Goal: Task Accomplishment & Management: Manage account settings

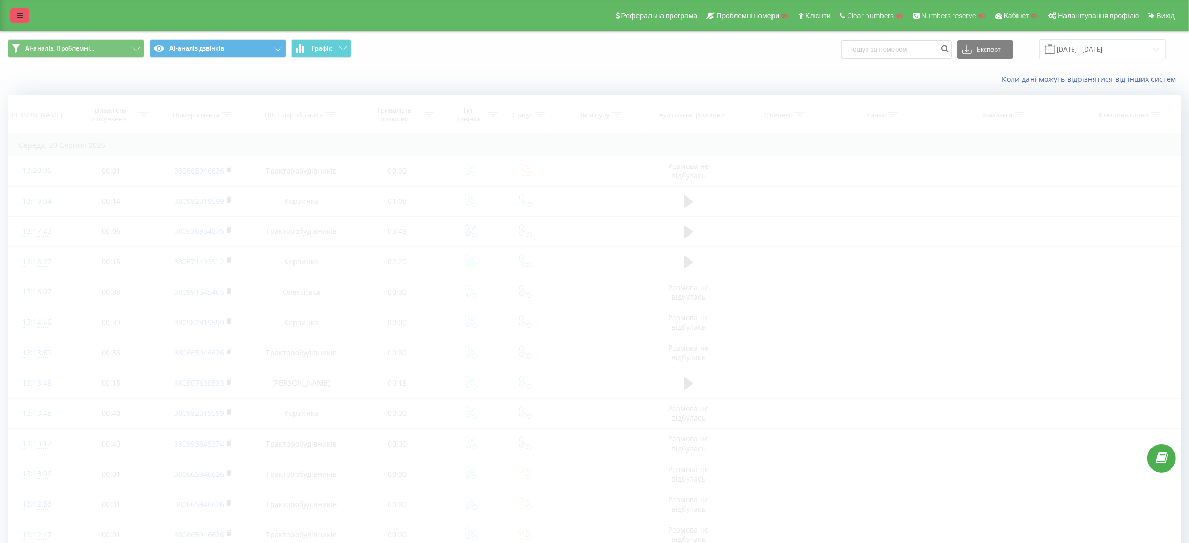
click at [15, 14] on link at bounding box center [19, 15] width 19 height 15
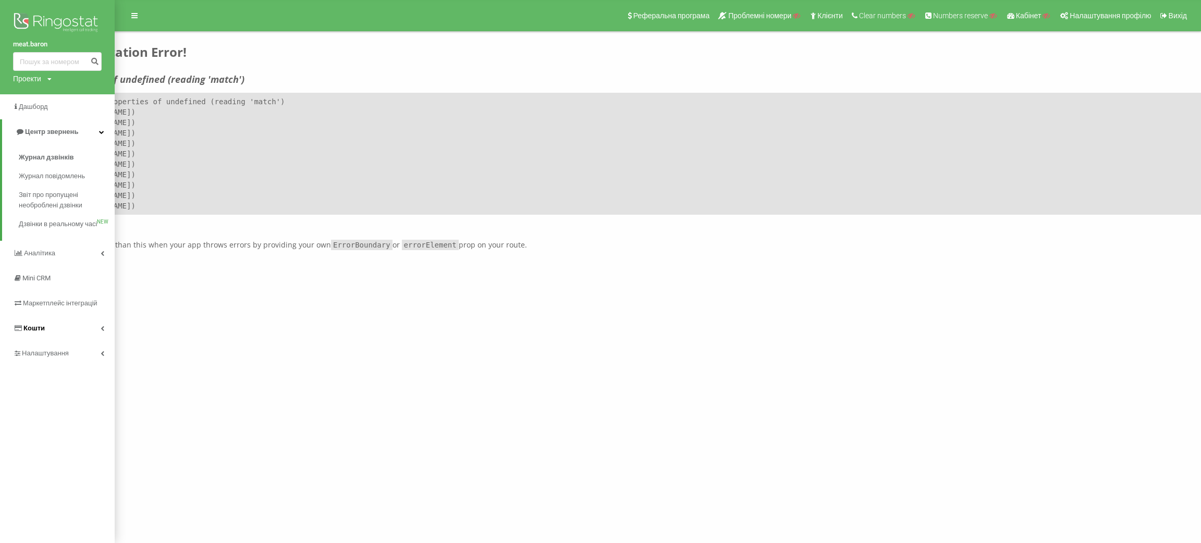
click at [56, 341] on link "Кошти" at bounding box center [57, 328] width 115 height 25
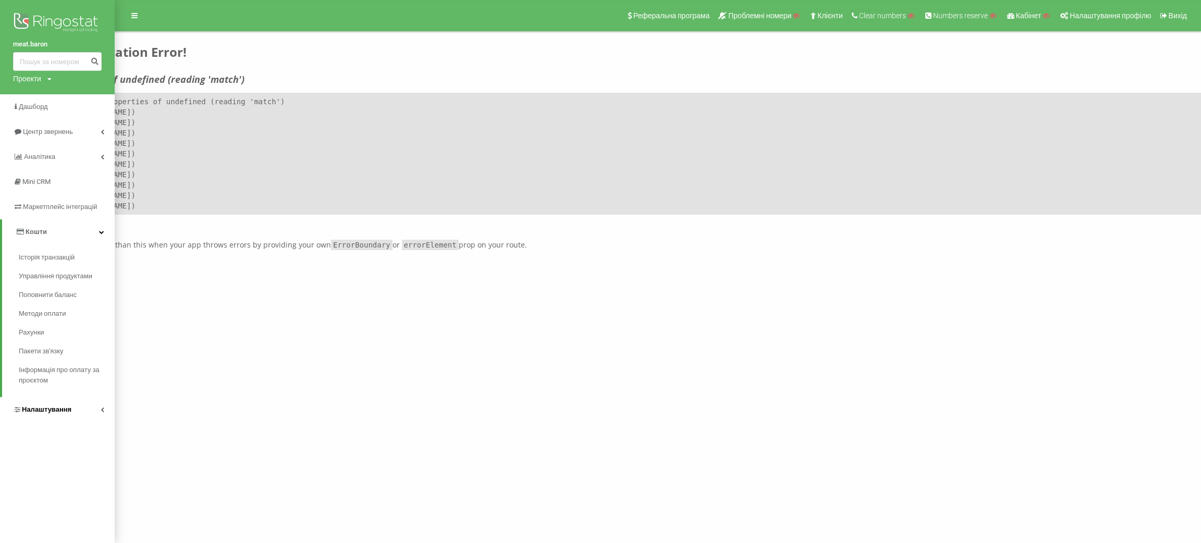
click at [58, 409] on span "Налаштування" at bounding box center [47, 409] width 50 height 8
click at [61, 295] on link "Віртуальна АТС" at bounding box center [67, 306] width 96 height 22
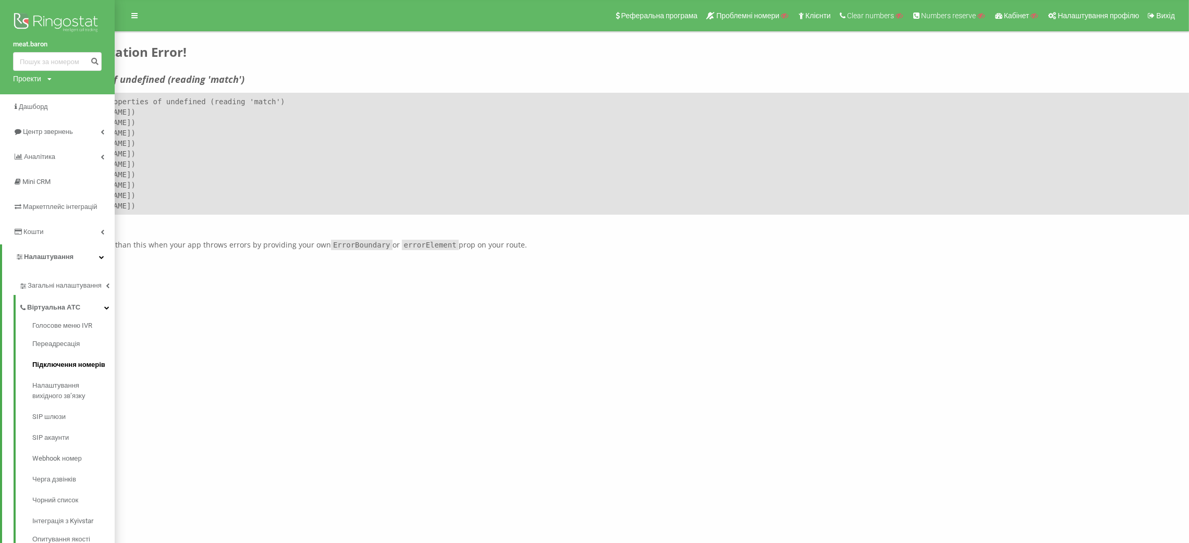
click at [66, 362] on span "Підключення номерів" at bounding box center [68, 365] width 73 height 10
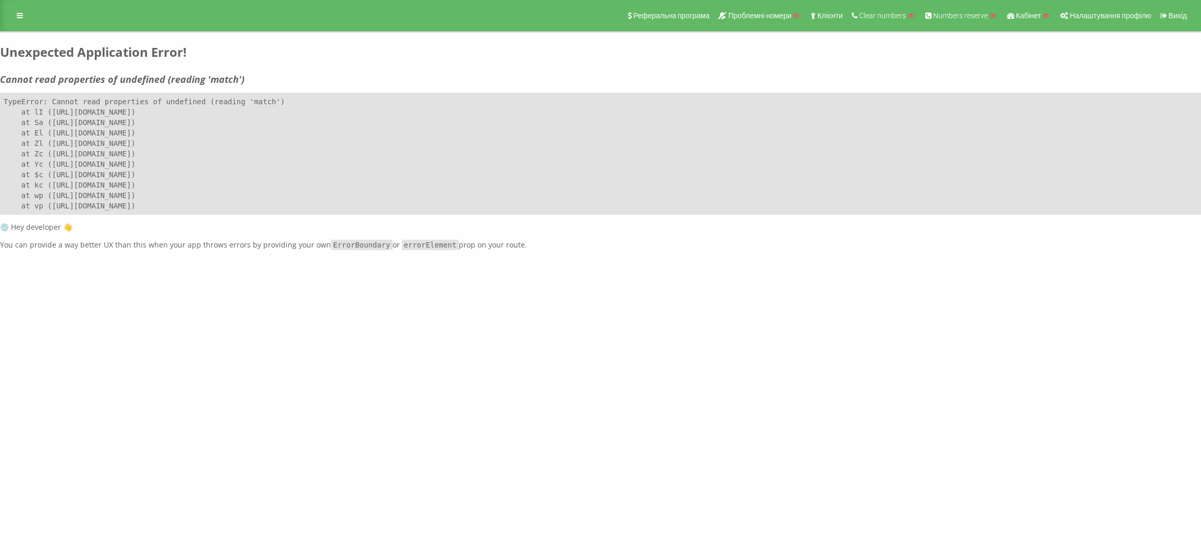
click at [9, 18] on div "Реферальна програма Проблемні номери Клієнти Clear numbers Numbers reserve Кабі…" at bounding box center [600, 15] width 1201 height 31
click at [20, 17] on icon at bounding box center [20, 15] width 6 height 7
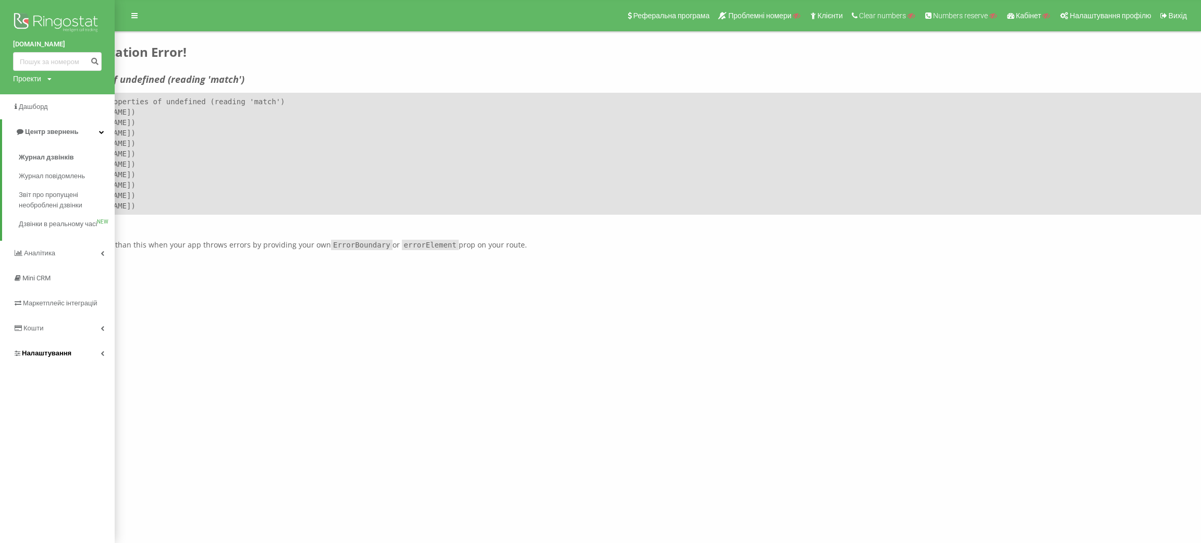
click at [47, 357] on span "Налаштування" at bounding box center [47, 353] width 50 height 8
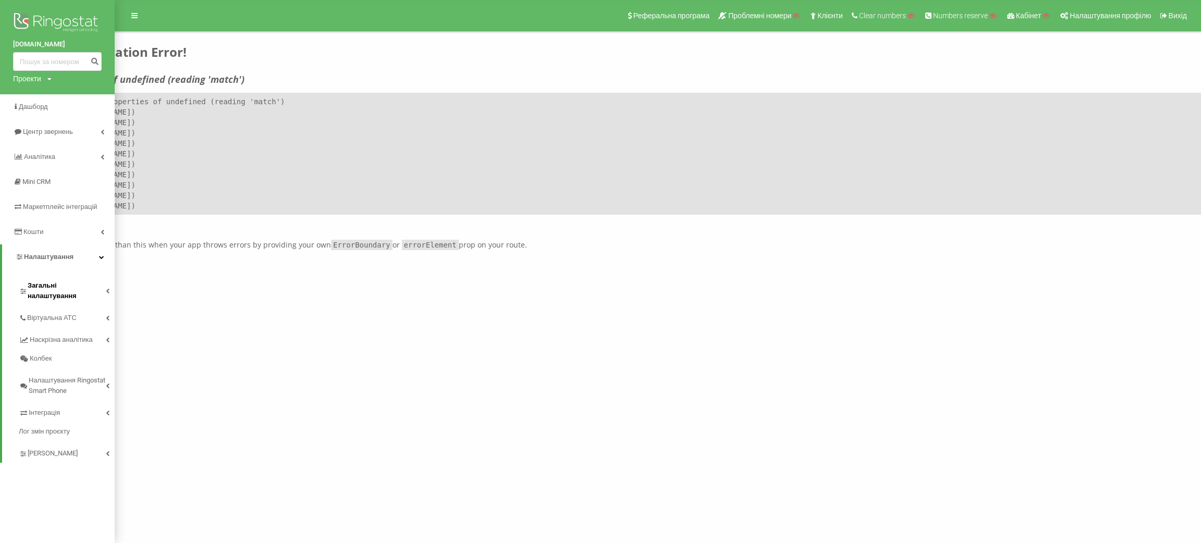
click at [66, 274] on link "Загальні налаштування" at bounding box center [67, 289] width 96 height 32
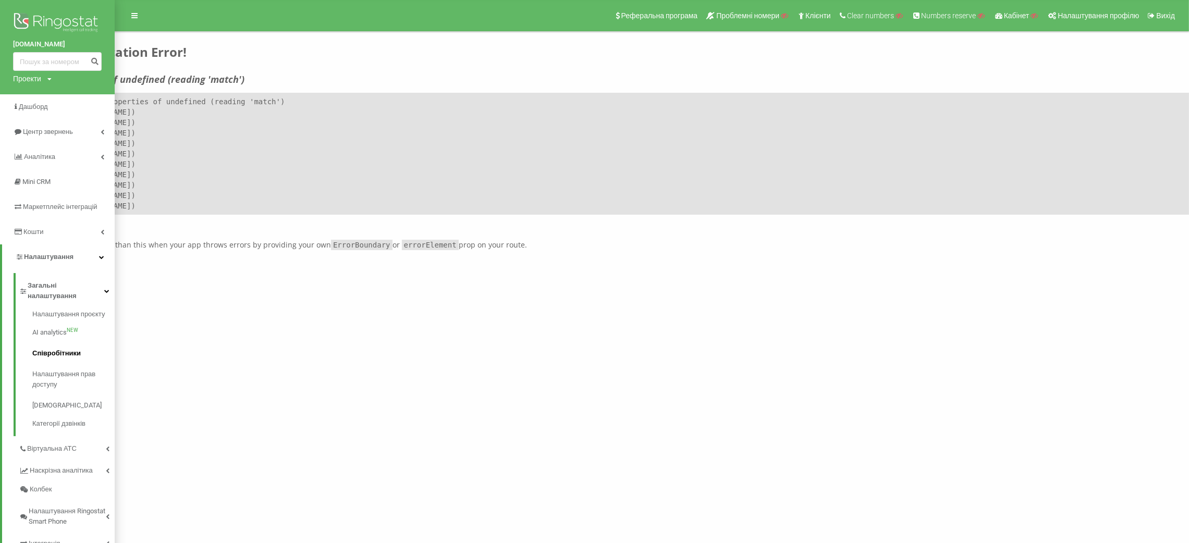
click at [65, 348] on span "Співробітники" at bounding box center [56, 353] width 48 height 10
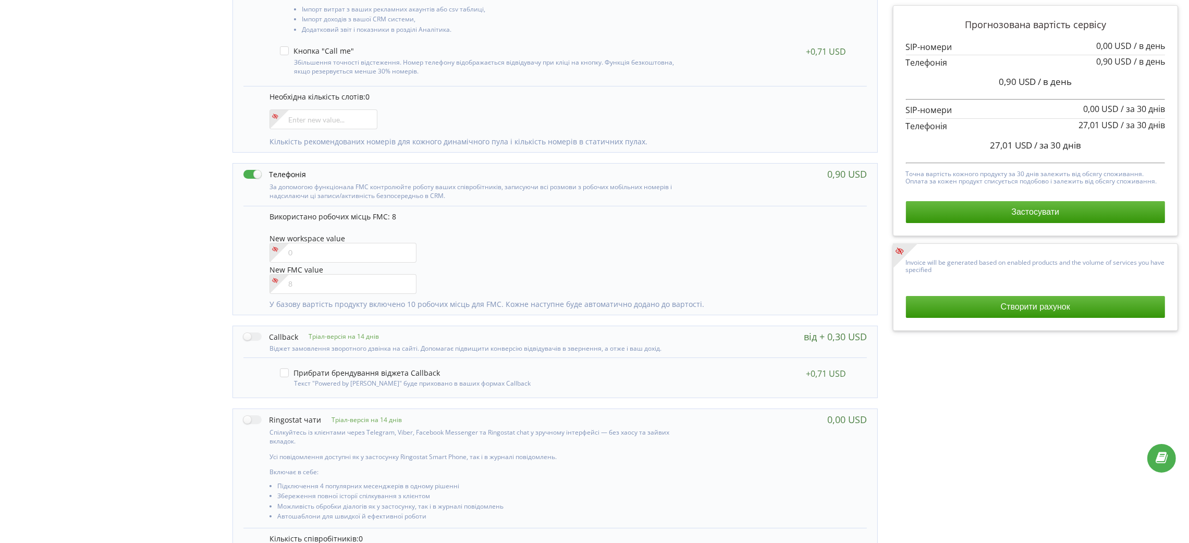
scroll to position [317, 0]
click at [334, 280] on input"] "number" at bounding box center [342, 279] width 147 height 20
type input"] "9"
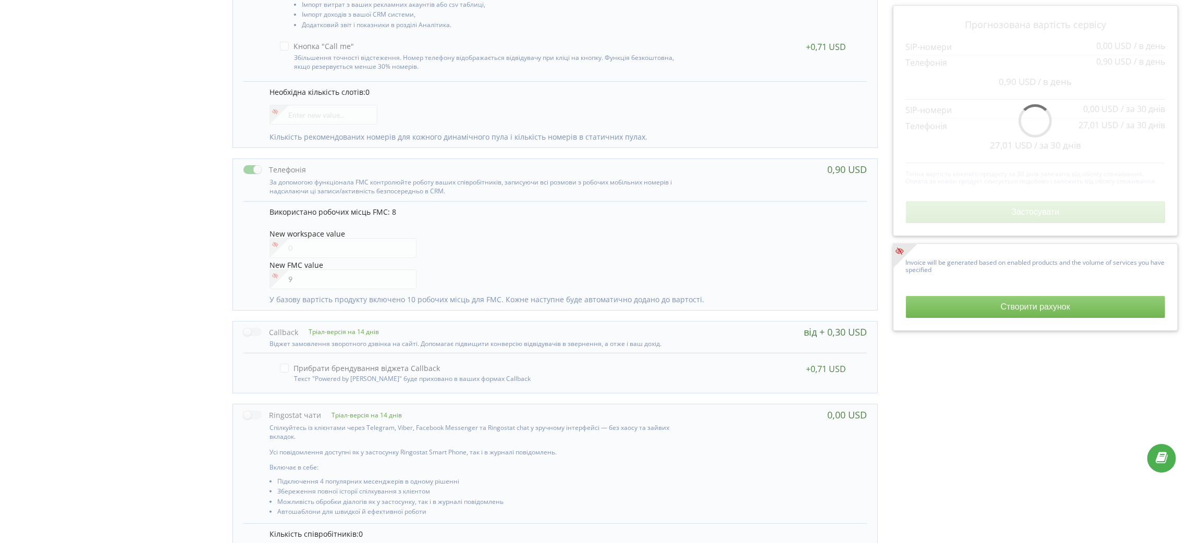
drag, startPoint x: 1010, startPoint y: 145, endPoint x: 989, endPoint y: 146, distance: 20.4
click at [989, 146] on div "Прогнозована вартість сервісу 0,00 USD / в день 0,90 USD / в день" at bounding box center [1036, 120] width 260 height 205
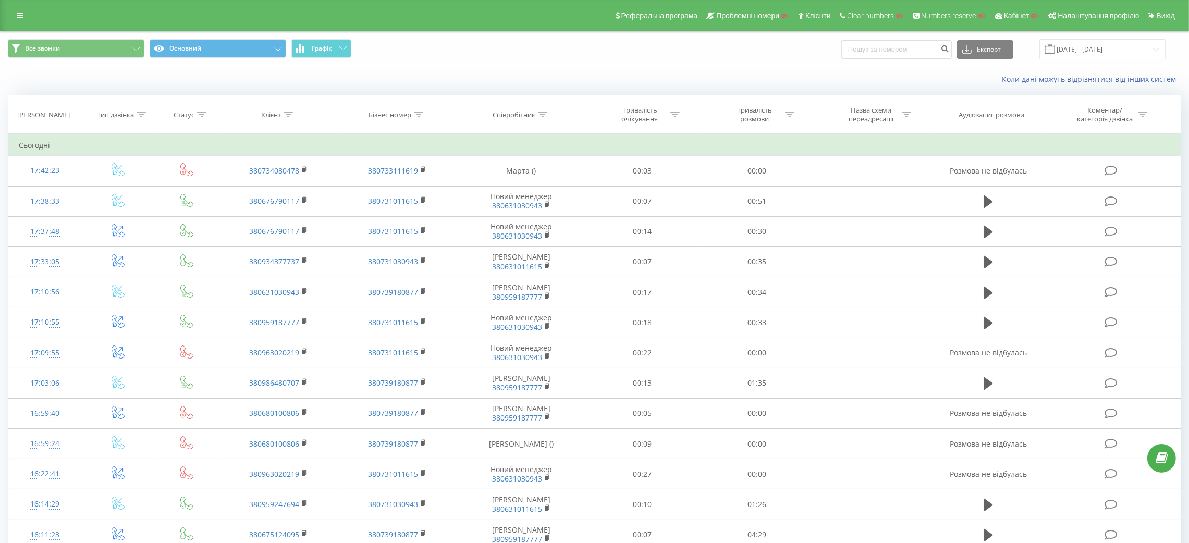
click at [10, 8] on link at bounding box center [19, 15] width 19 height 15
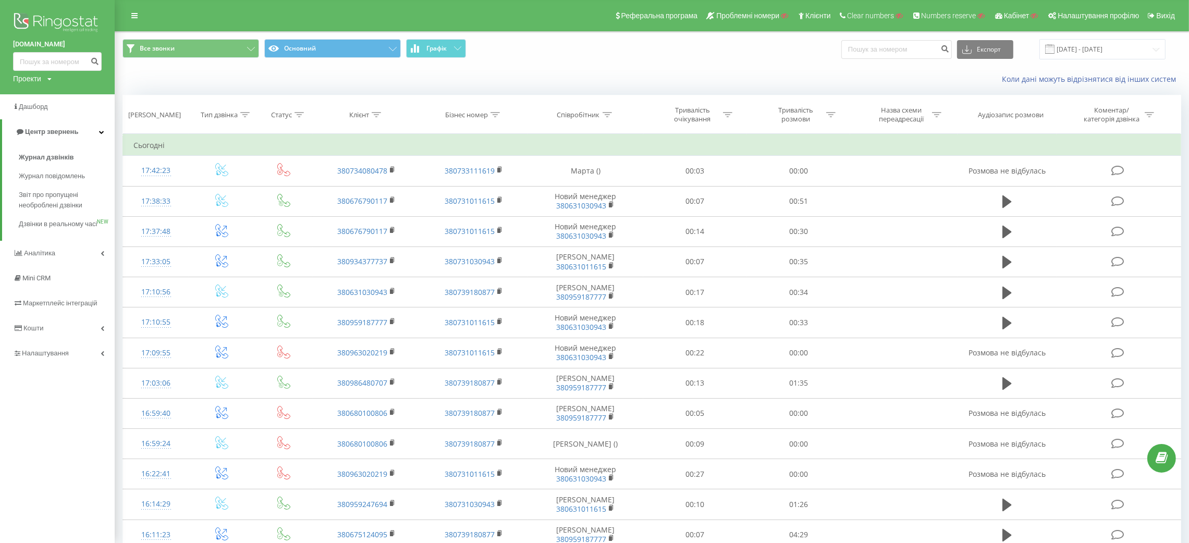
click at [36, 80] on div "Проекти" at bounding box center [27, 78] width 28 height 10
click at [44, 93] on input "text" at bounding box center [42, 94] width 52 height 15
paste input "160211"
type input "160211"
click at [74, 96] on link "Пошук" at bounding box center [83, 94] width 31 height 15
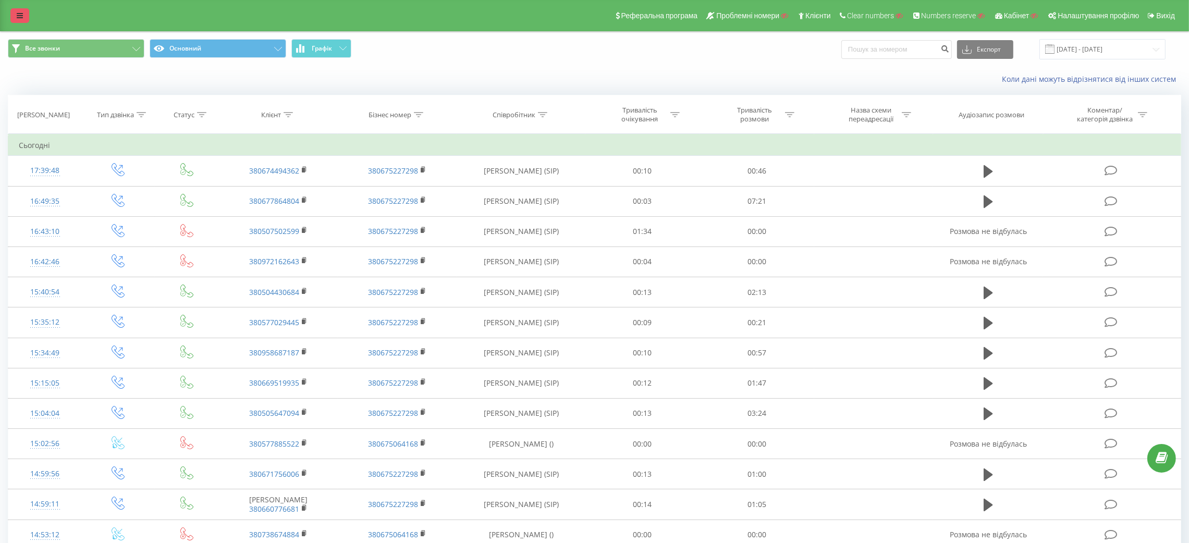
click at [21, 20] on link at bounding box center [19, 15] width 19 height 15
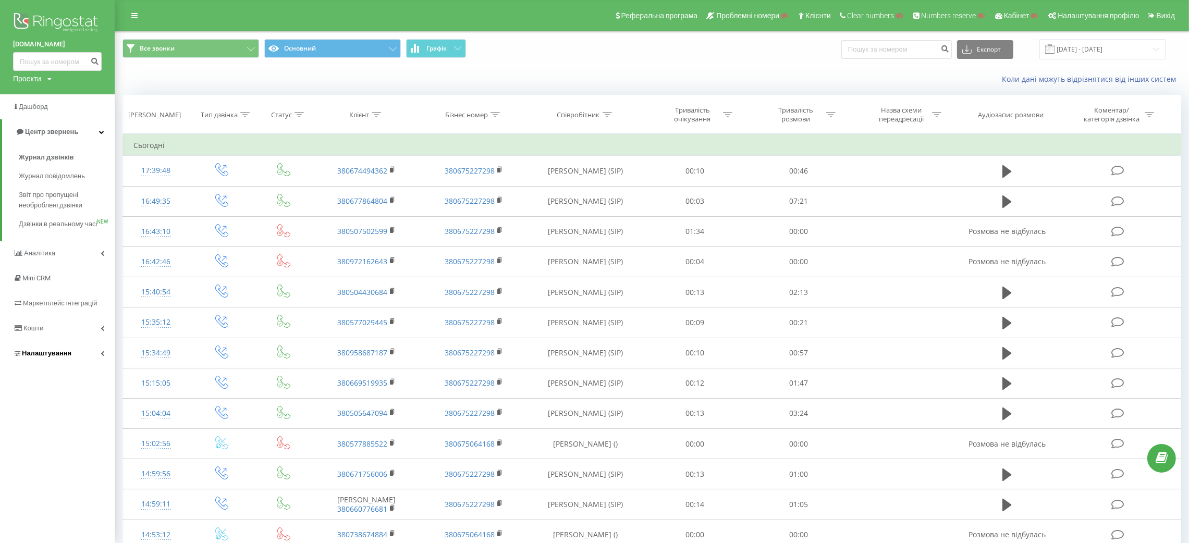
click at [52, 357] on span "Налаштування" at bounding box center [47, 353] width 50 height 8
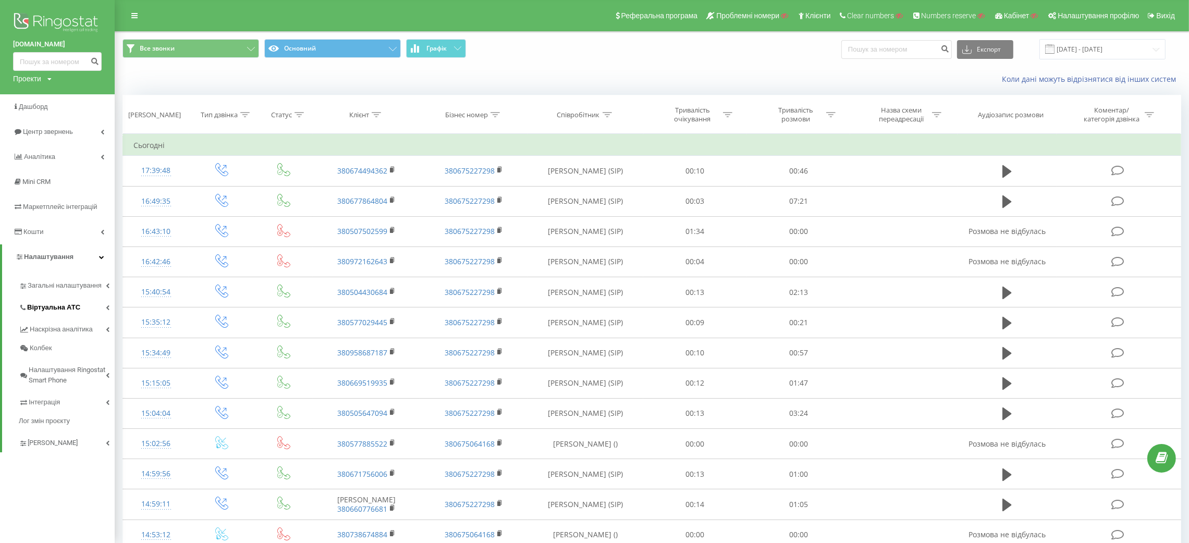
click at [68, 310] on span "Віртуальна АТС" at bounding box center [53, 307] width 53 height 10
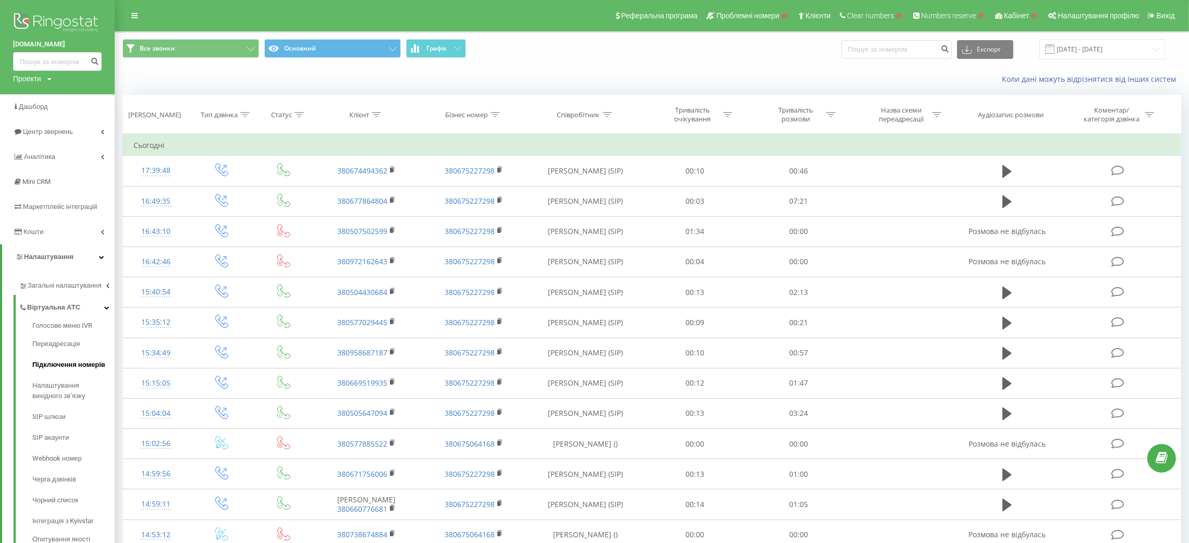
click at [66, 362] on span "Підключення номерів" at bounding box center [68, 365] width 73 height 10
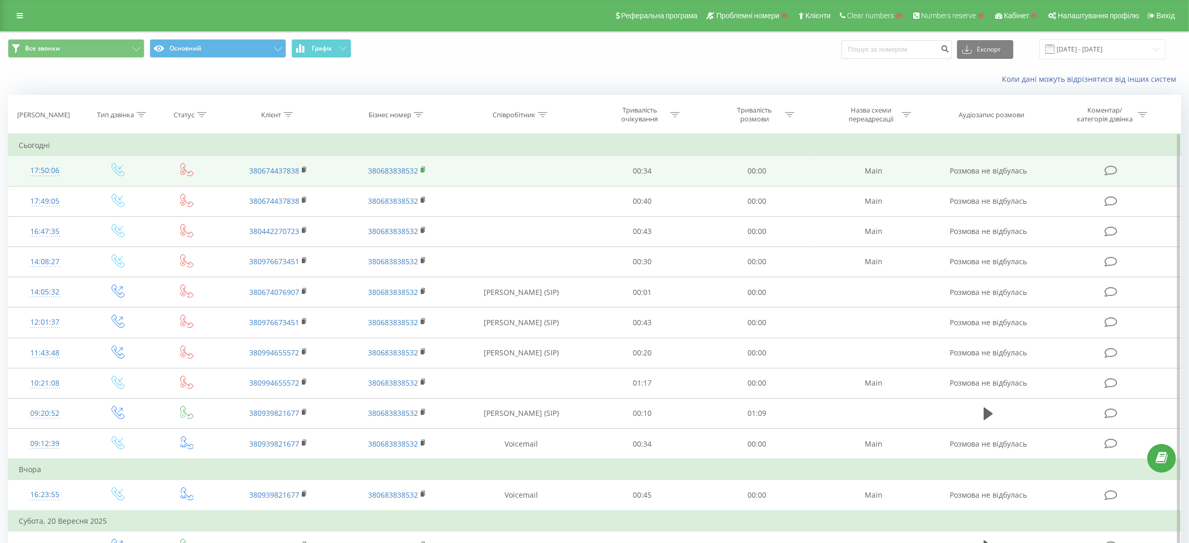
click at [426, 166] on icon at bounding box center [424, 169] width 6 height 7
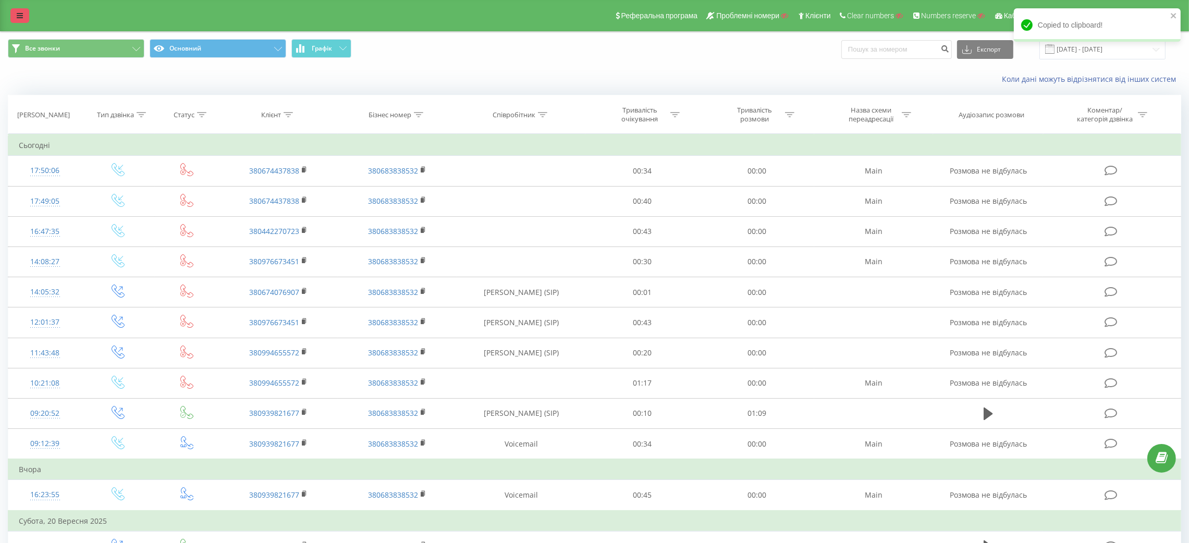
click at [24, 15] on link at bounding box center [19, 15] width 19 height 15
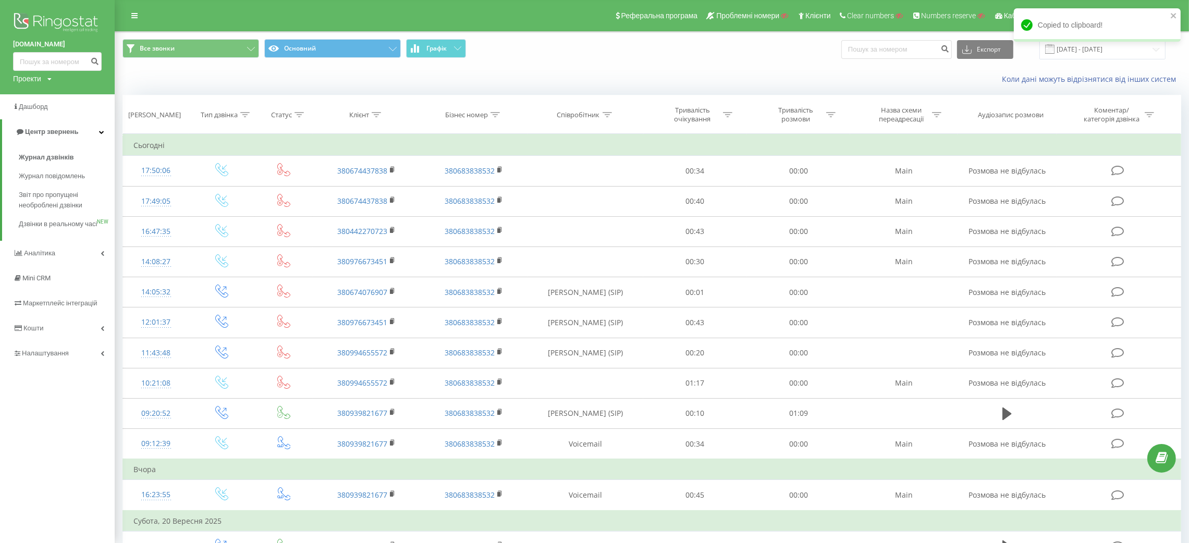
click at [54, 377] on div "prozheiko.kiev.ua Проекти Пошук Дашборд Центр звернень Журнал дзвінків Журнал п…" at bounding box center [57, 271] width 115 height 543
click at [54, 366] on link "Налаштування" at bounding box center [57, 353] width 115 height 25
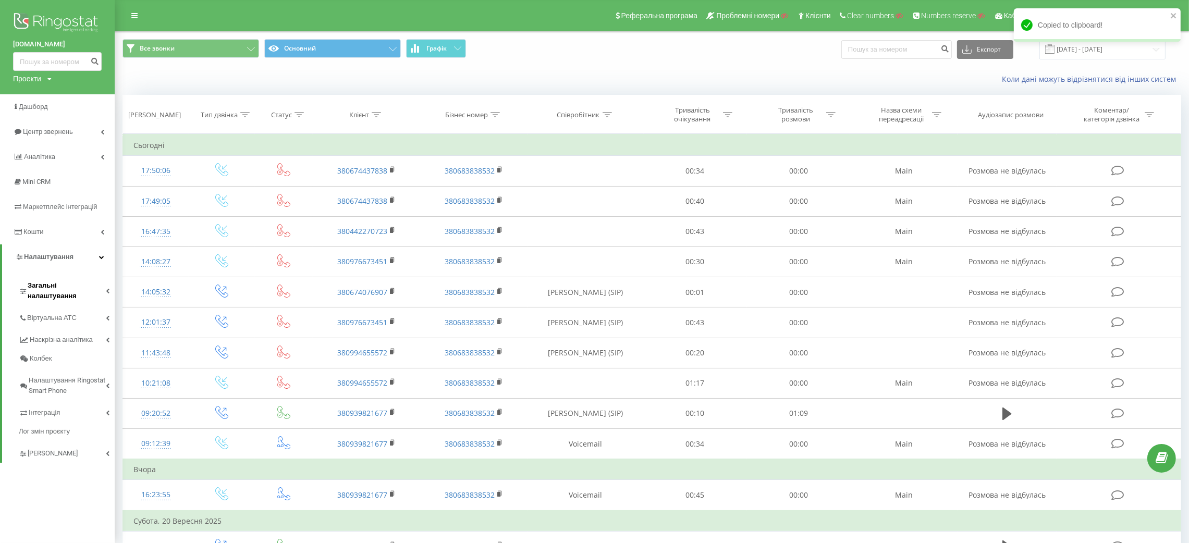
click at [54, 276] on link "Загальні налаштування" at bounding box center [67, 289] width 96 height 32
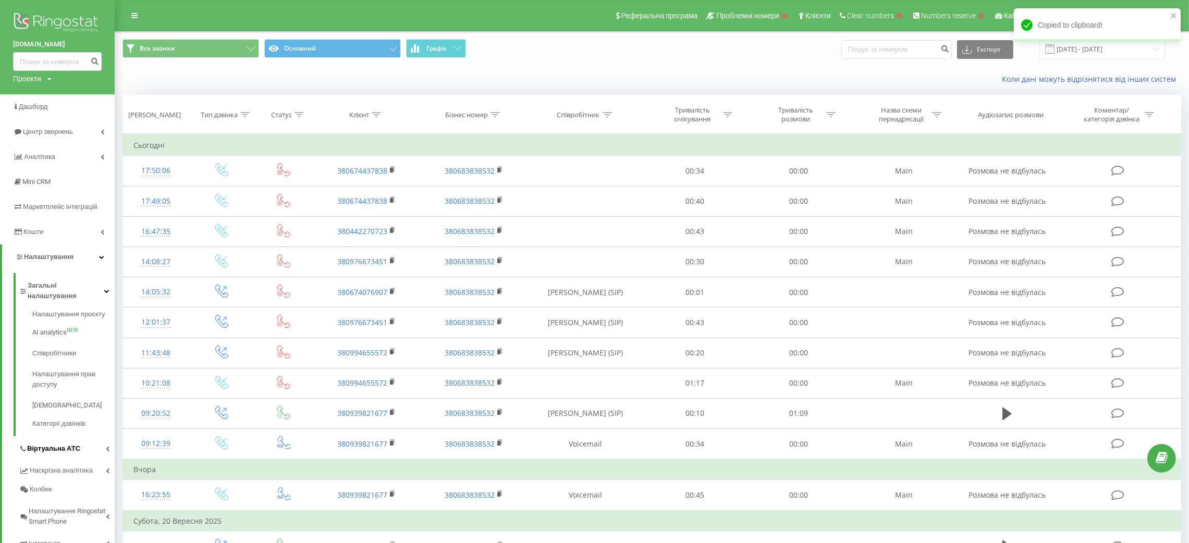
click at [57, 436] on link "Віртуальна АТС" at bounding box center [67, 447] width 96 height 22
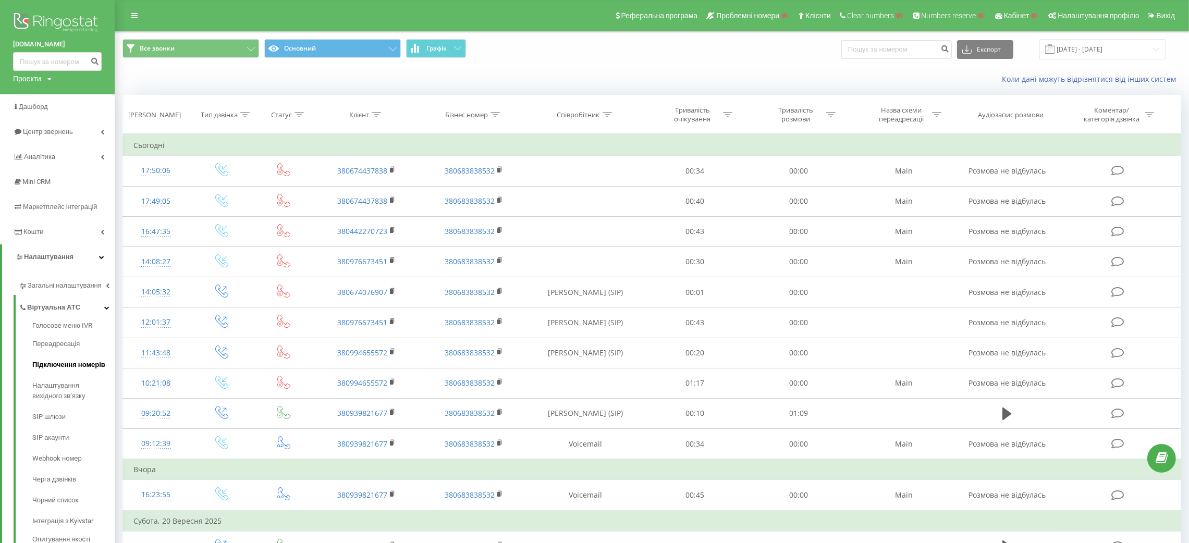
click at [52, 363] on span "Підключення номерів" at bounding box center [68, 365] width 73 height 10
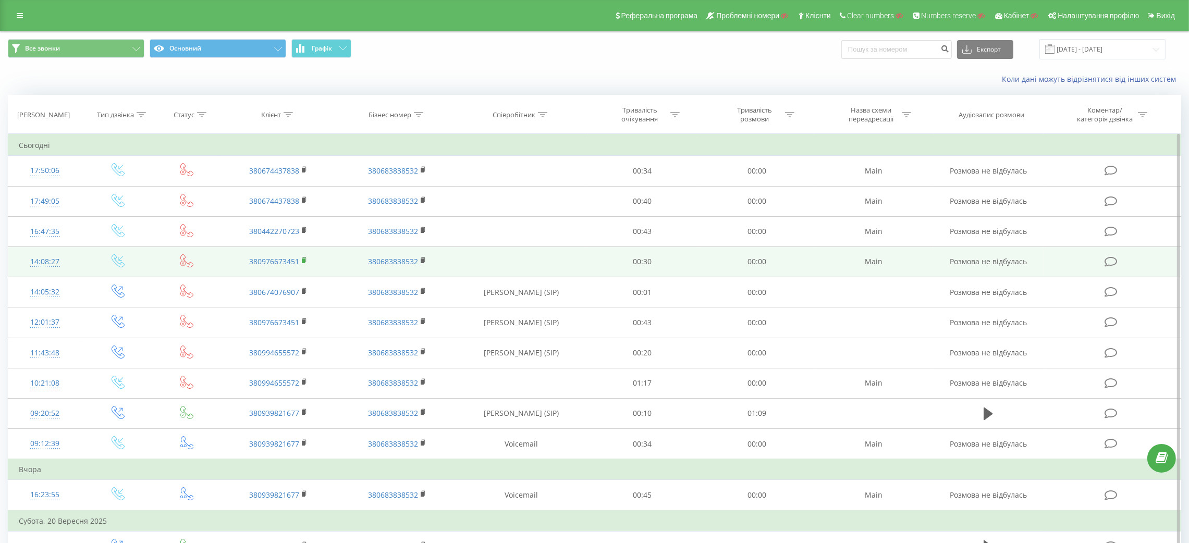
click at [304, 263] on rect at bounding box center [303, 261] width 3 height 5
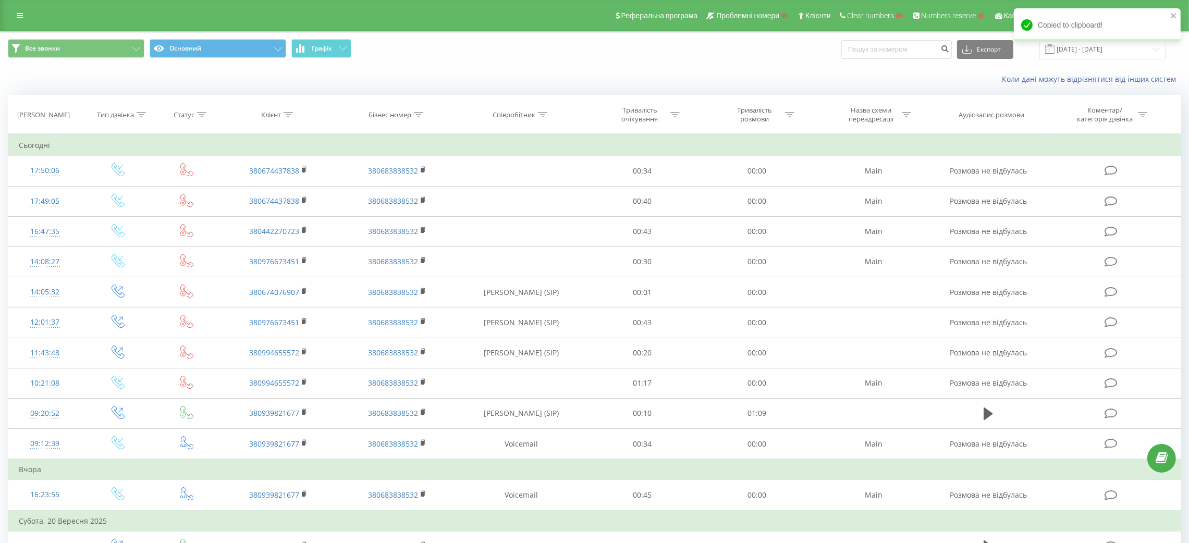
click at [8, 9] on div "Реферальна програма Проблемні номери Клієнти Clear numbers Numbers reserve Кабі…" at bounding box center [594, 15] width 1189 height 31
click at [14, 12] on link at bounding box center [19, 15] width 19 height 15
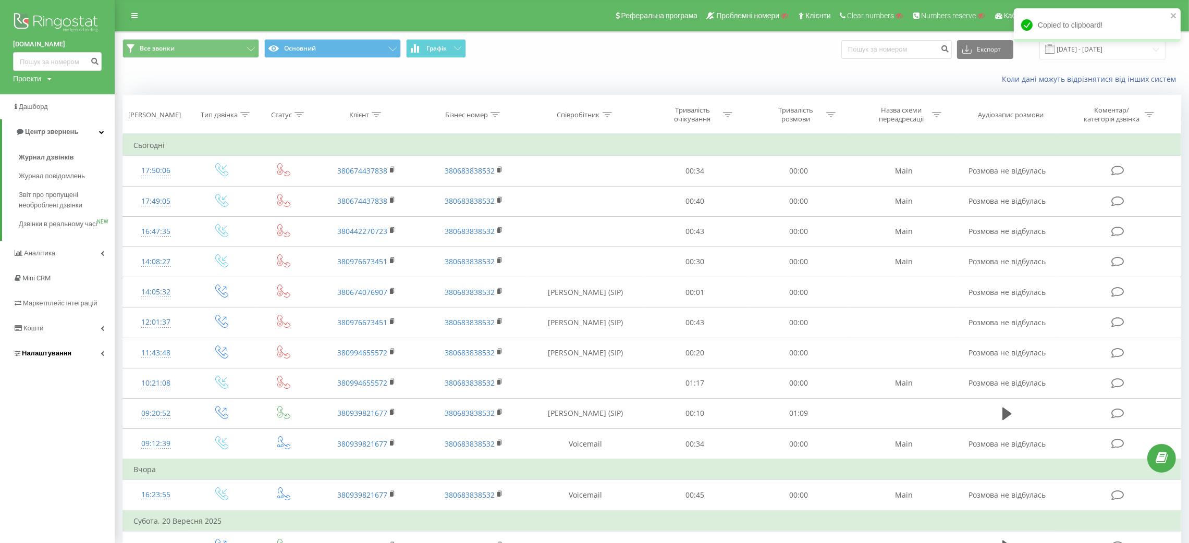
click at [43, 357] on span "Налаштування" at bounding box center [47, 353] width 50 height 8
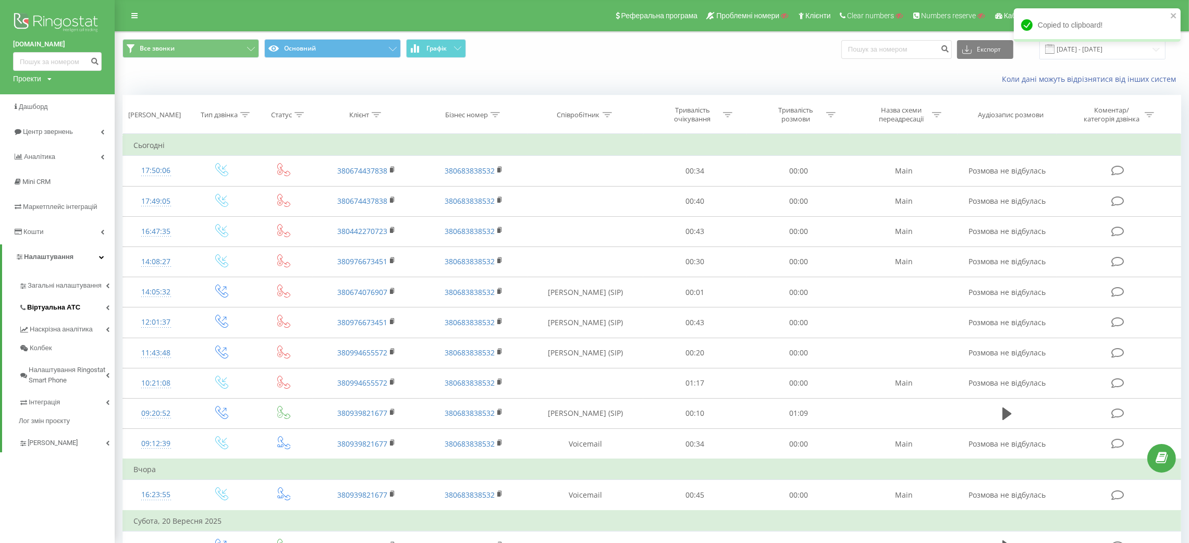
click at [46, 305] on span "Віртуальна АТС" at bounding box center [53, 307] width 53 height 10
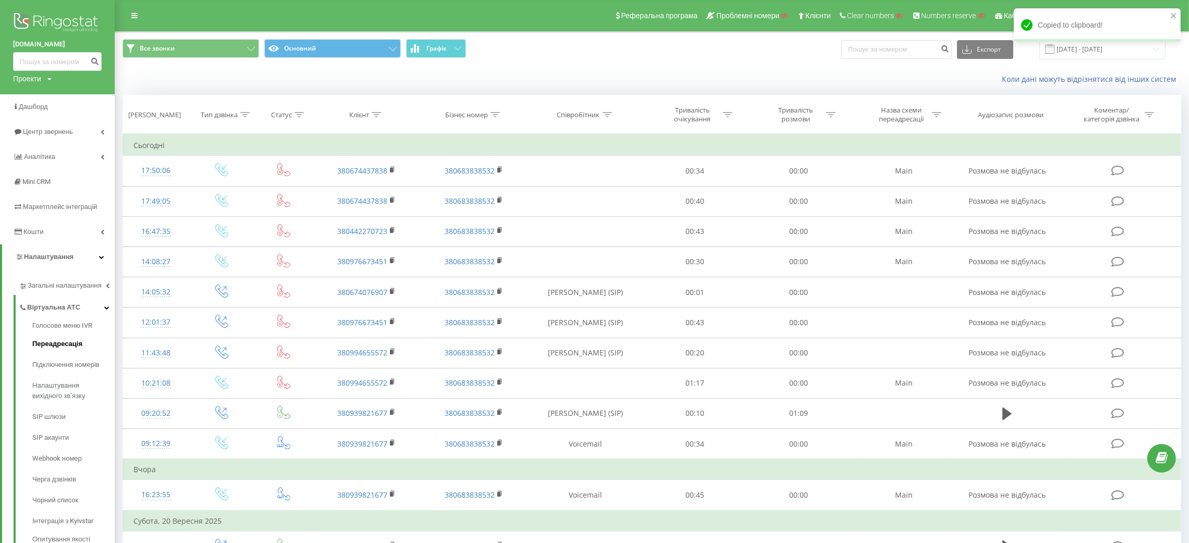
click at [56, 340] on span "Переадресація" at bounding box center [57, 344] width 50 height 10
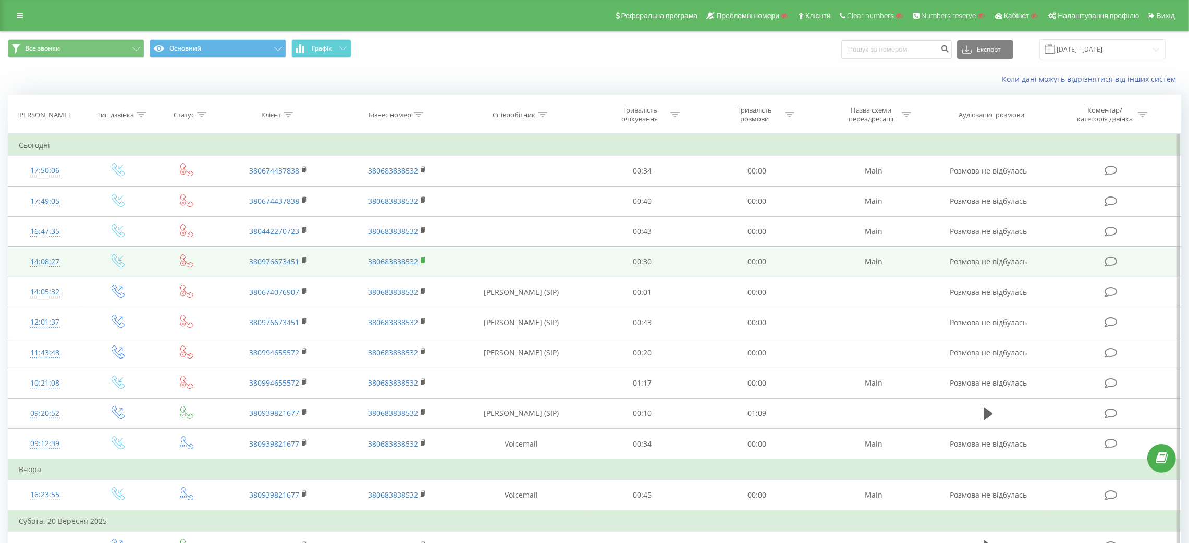
click at [425, 260] on icon at bounding box center [424, 260] width 6 height 7
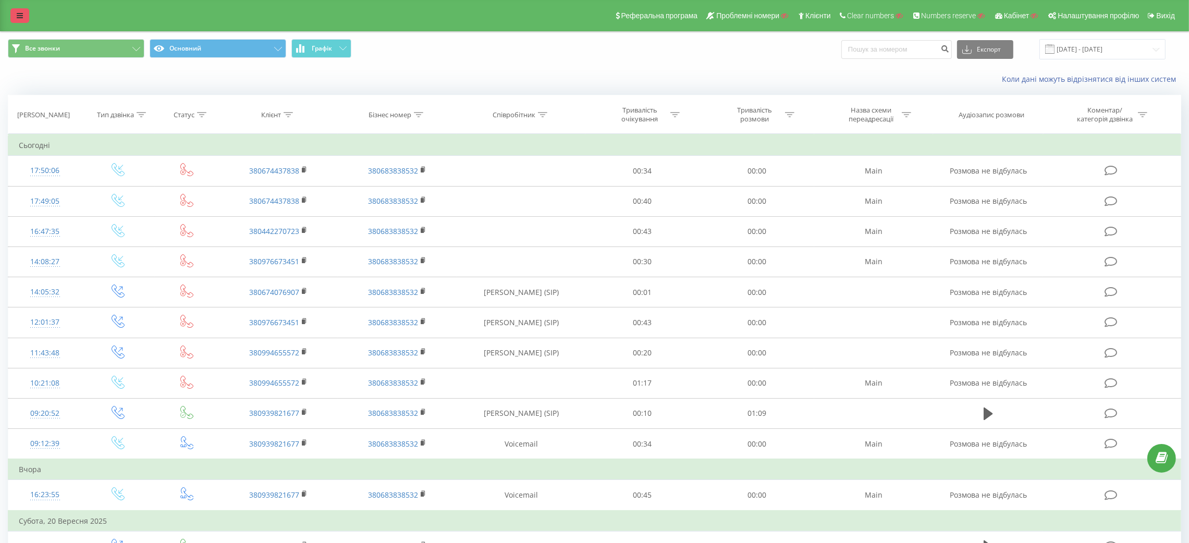
click at [24, 13] on link at bounding box center [19, 15] width 19 height 15
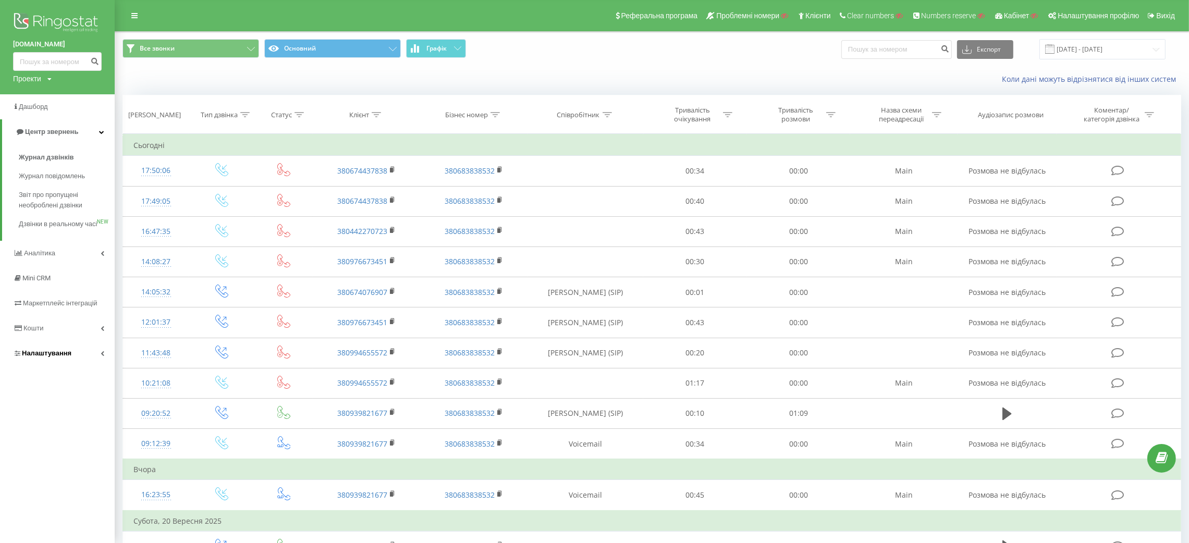
click at [40, 357] on span "Налаштування" at bounding box center [47, 353] width 50 height 8
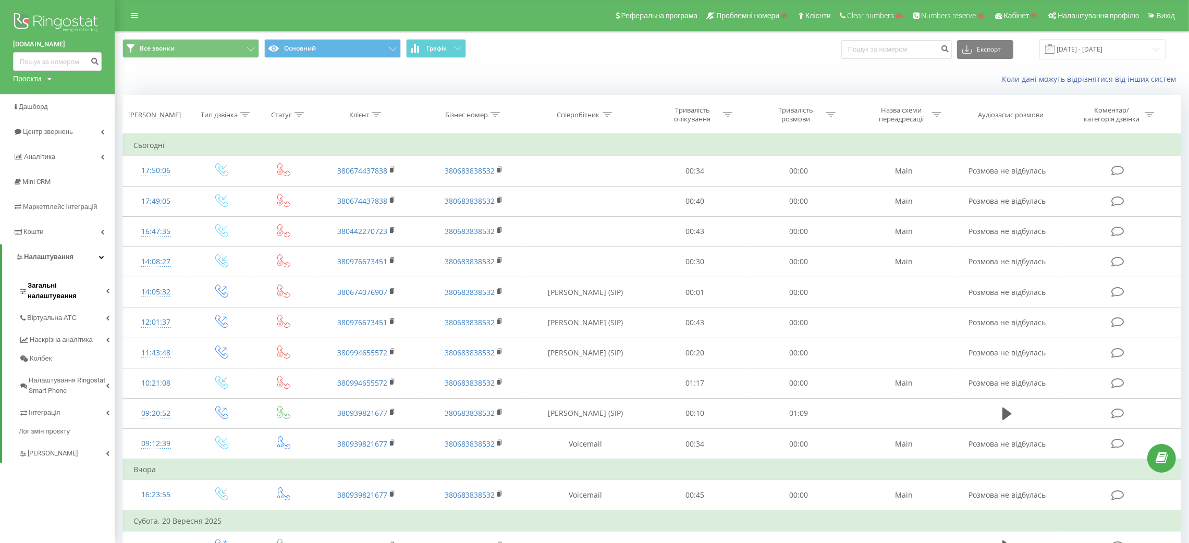
click at [48, 284] on span "Загальні налаштування" at bounding box center [67, 290] width 78 height 21
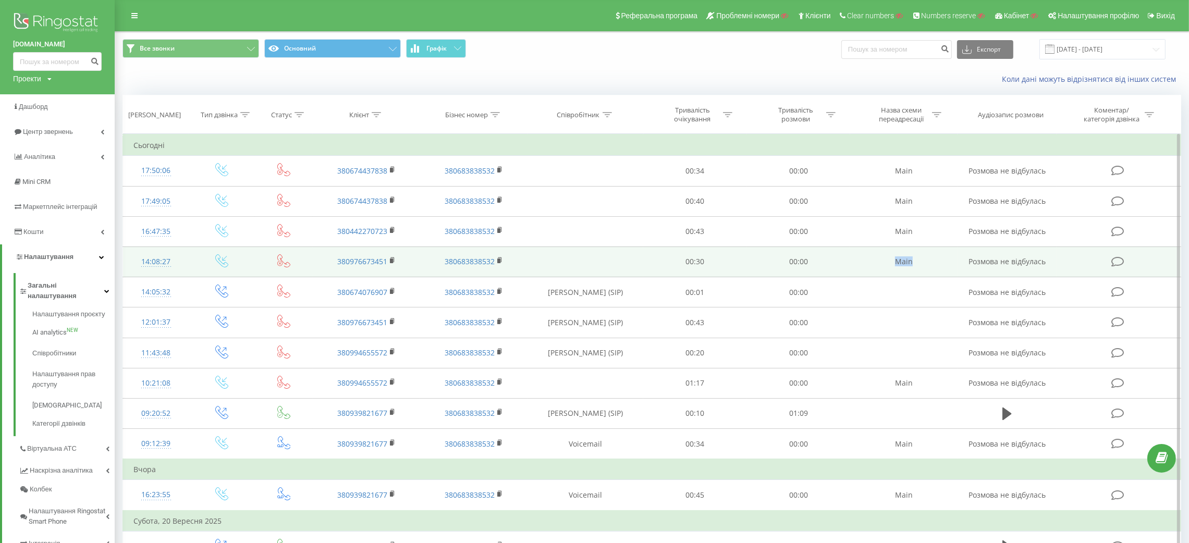
drag, startPoint x: 917, startPoint y: 262, endPoint x: 876, endPoint y: 262, distance: 41.2
click at [876, 262] on td "Main" at bounding box center [903, 262] width 107 height 30
copy td "Main"
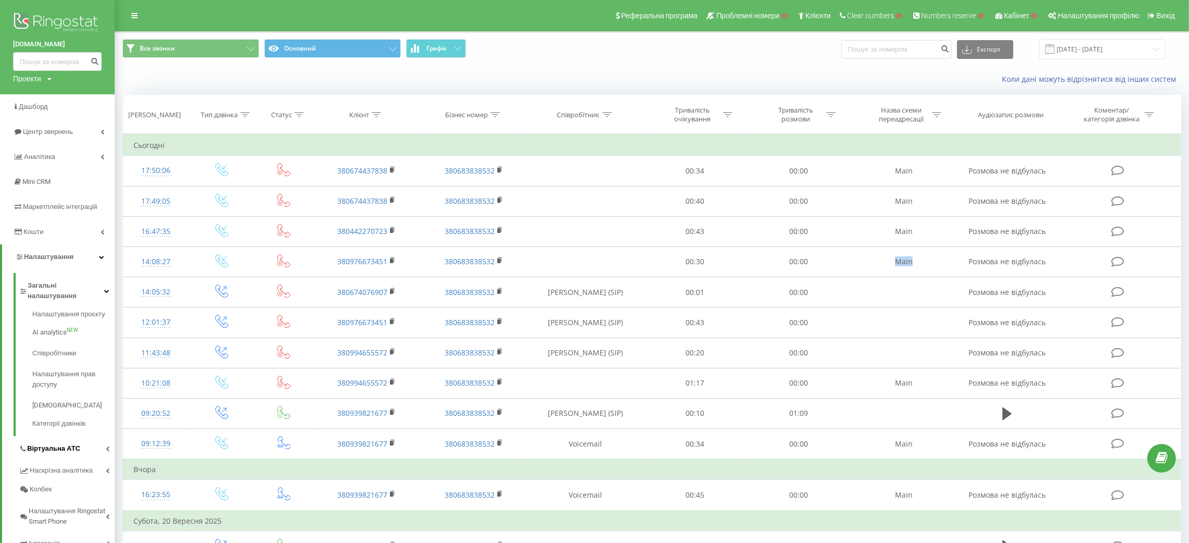
click at [51, 444] on span "Віртуальна АТС" at bounding box center [53, 449] width 53 height 10
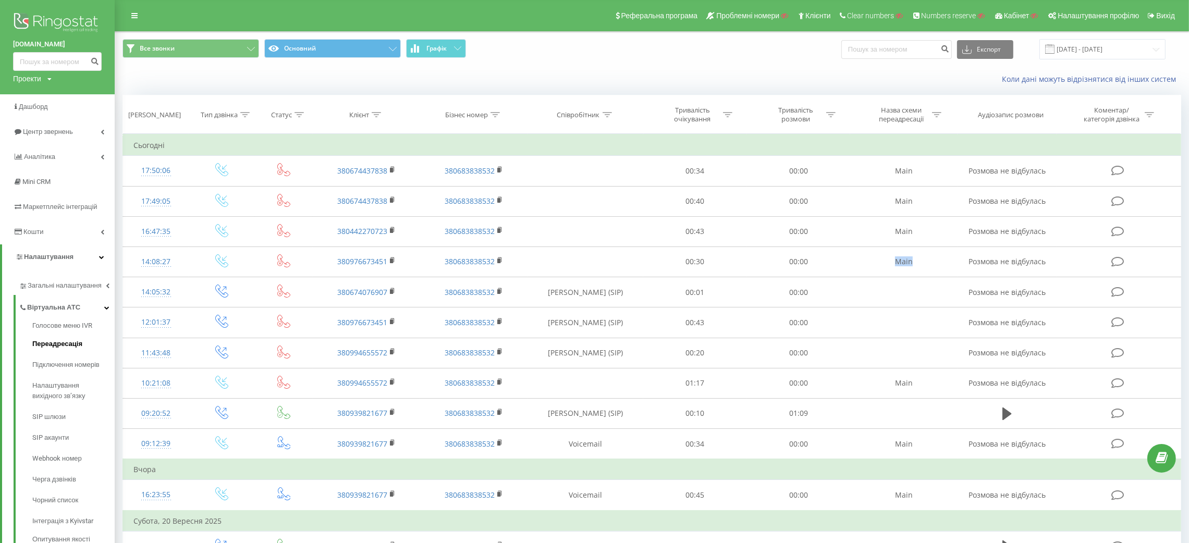
click at [67, 345] on span "Переадресація" at bounding box center [57, 344] width 50 height 10
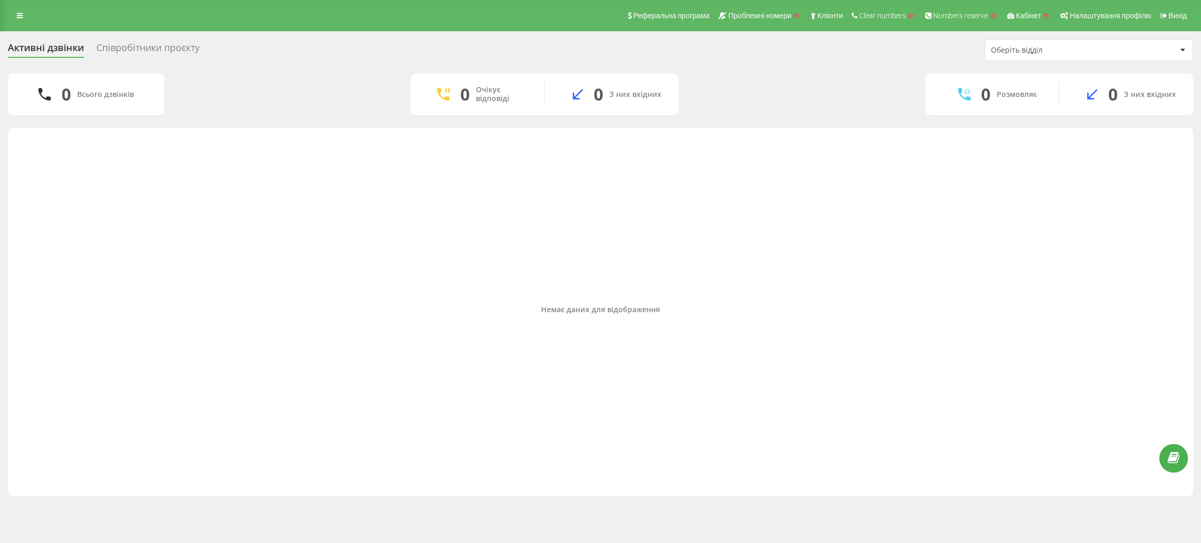
click at [157, 46] on div "Співробітники проєкту" at bounding box center [147, 50] width 103 height 16
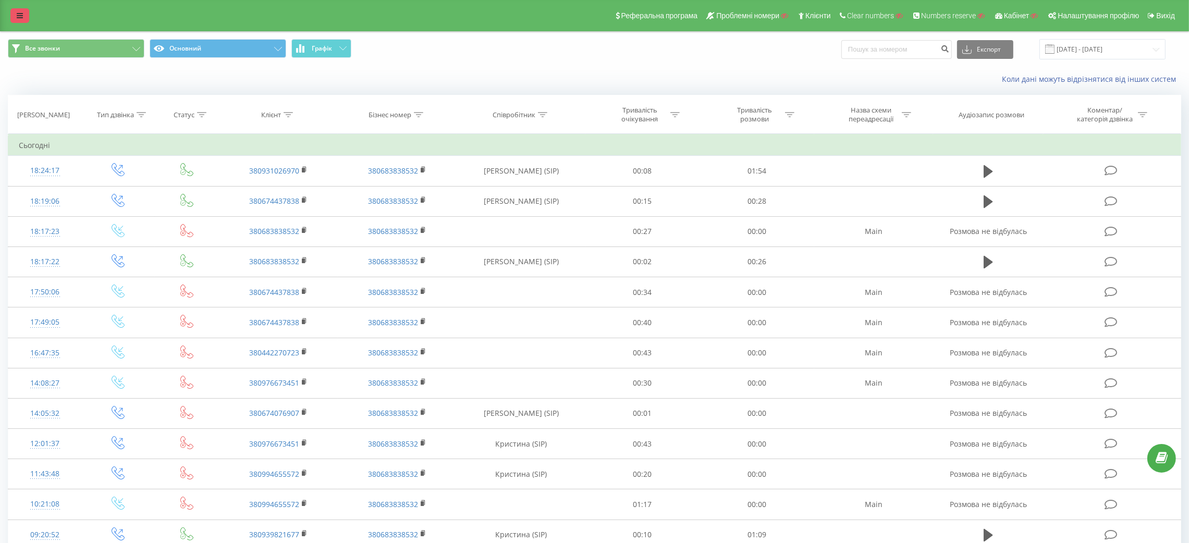
click at [26, 21] on link at bounding box center [19, 15] width 19 height 15
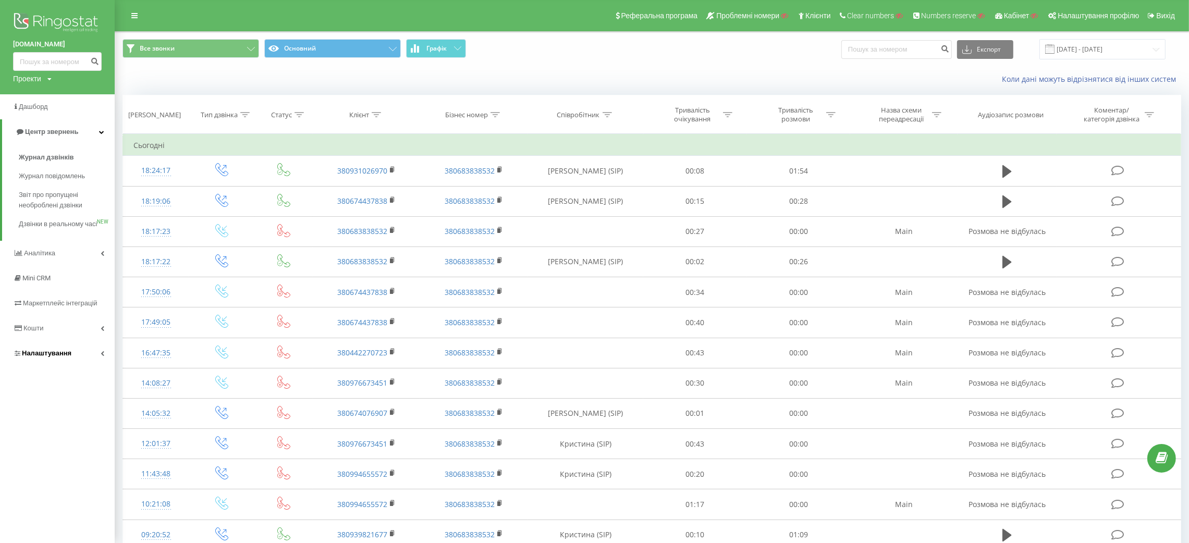
click at [35, 357] on span "Налаштування" at bounding box center [47, 353] width 50 height 8
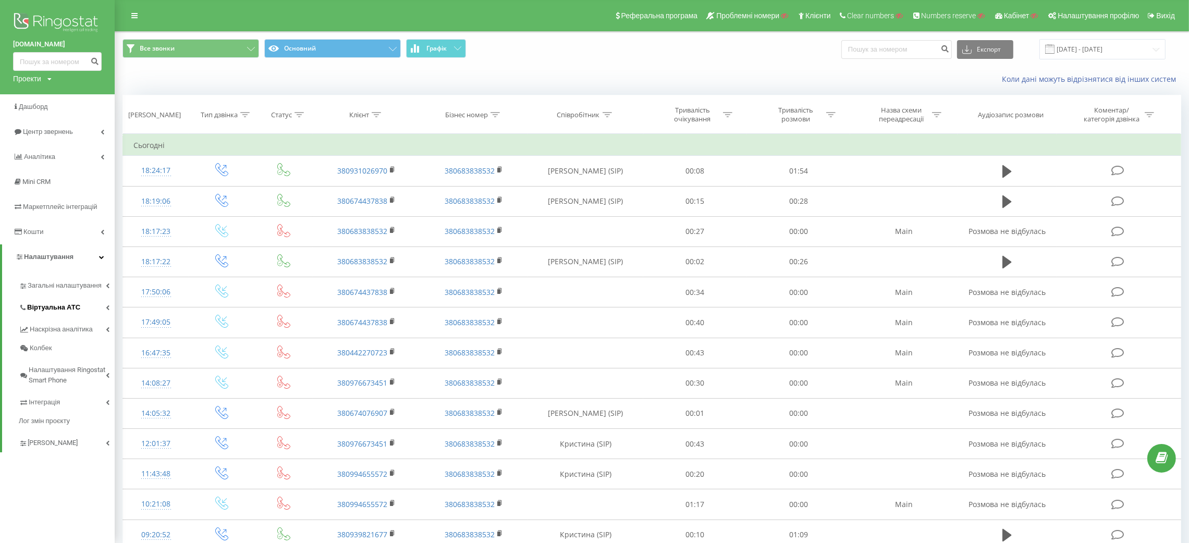
click at [42, 296] on link "Віртуальна АТС" at bounding box center [67, 306] width 96 height 22
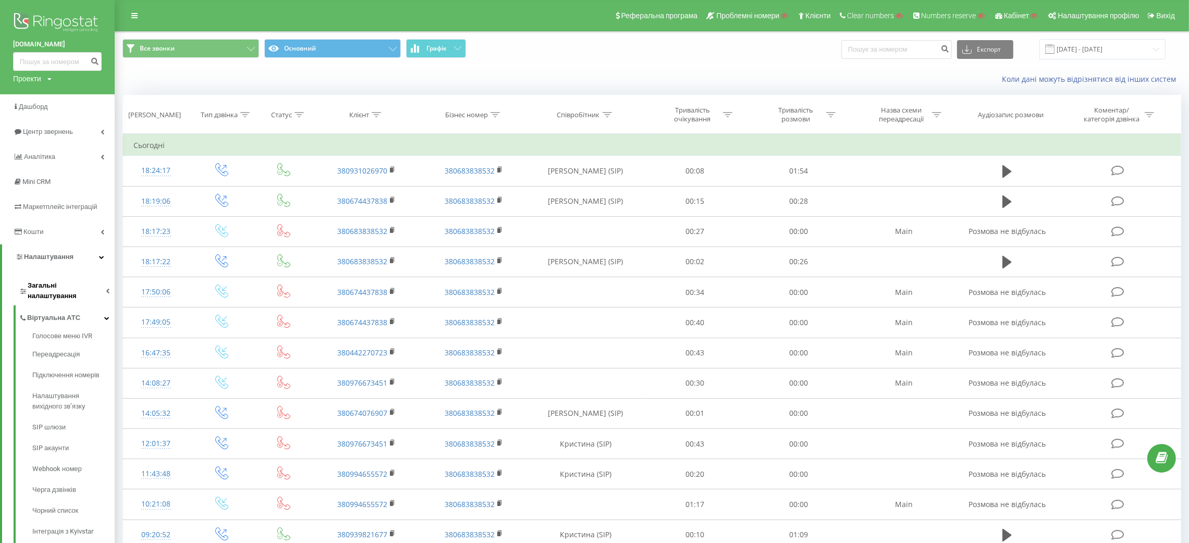
click at [48, 280] on span "Загальні налаштування" at bounding box center [67, 290] width 78 height 21
click at [62, 348] on span "Співробітники" at bounding box center [56, 353] width 48 height 10
